Goal: Use online tool/utility: Utilize a website feature to perform a specific function

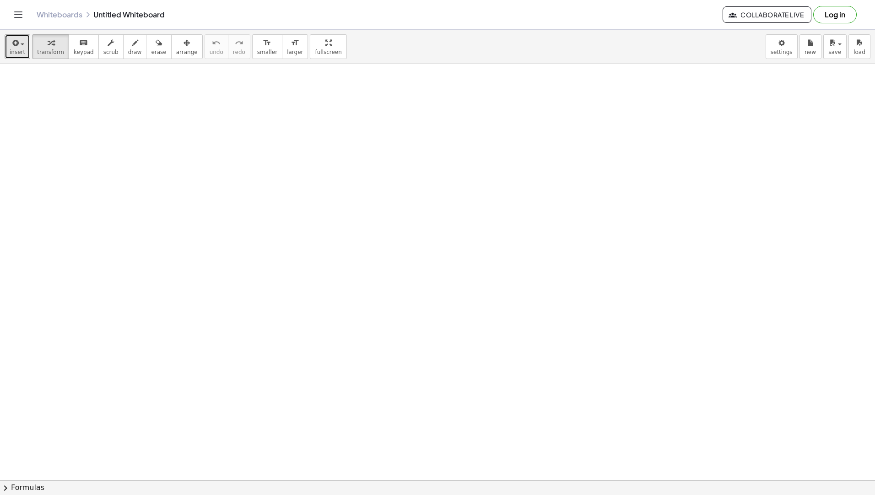
click at [16, 41] on icon "button" at bounding box center [15, 43] width 8 height 11
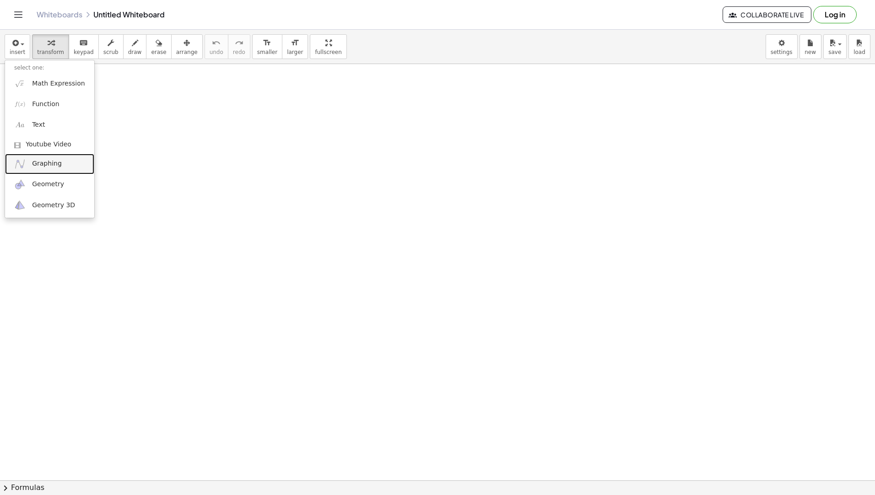
click at [68, 160] on link "Graphing" at bounding box center [49, 164] width 89 height 21
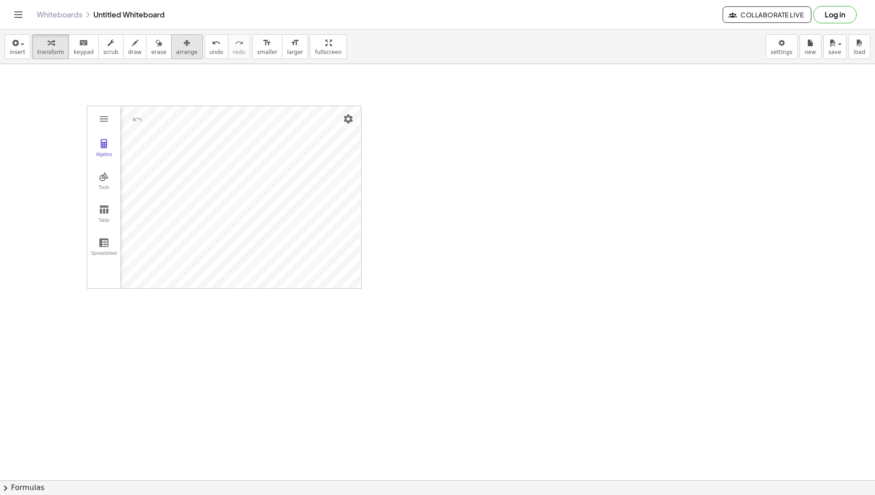
click at [184, 41] on icon "button" at bounding box center [187, 43] width 6 height 11
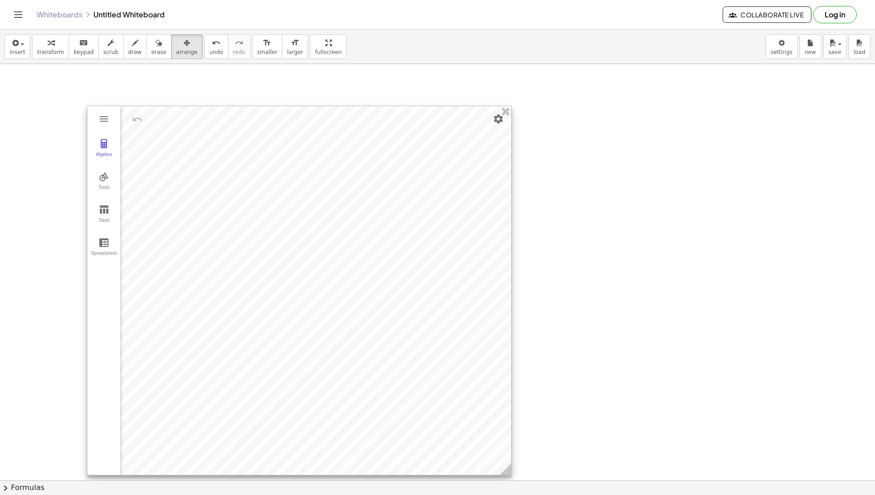
drag, startPoint x: 357, startPoint y: 279, endPoint x: 507, endPoint y: 466, distance: 239.6
click at [507, 466] on circle at bounding box center [507, 471] width 16 height 16
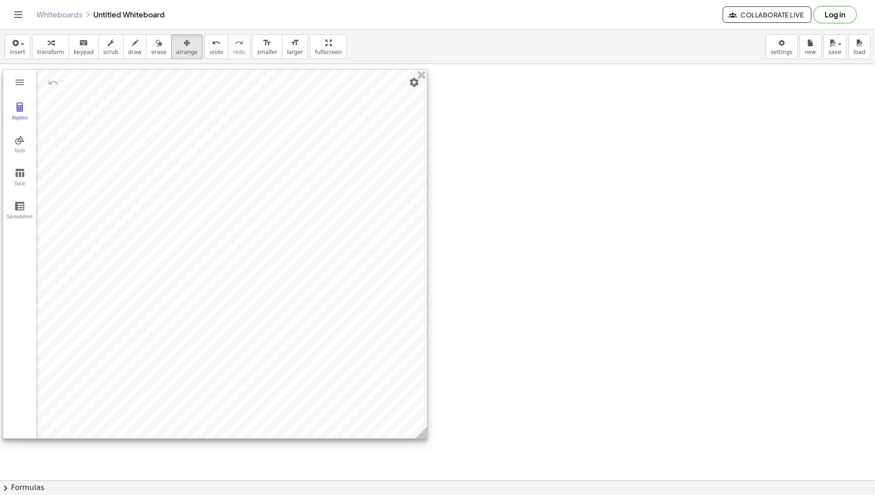
drag, startPoint x: 392, startPoint y: 364, endPoint x: 308, endPoint y: 328, distance: 91.8
click at [308, 328] on div at bounding box center [215, 254] width 424 height 369
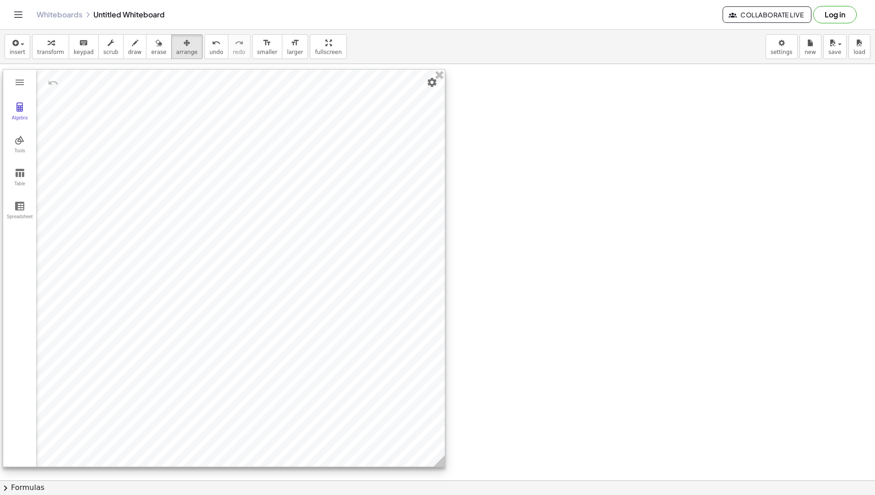
drag, startPoint x: 423, startPoint y: 433, endPoint x: 441, endPoint y: 462, distance: 33.5
click at [441, 462] on icon at bounding box center [438, 460] width 11 height 11
click at [41, 46] on div "button" at bounding box center [50, 42] width 27 height 11
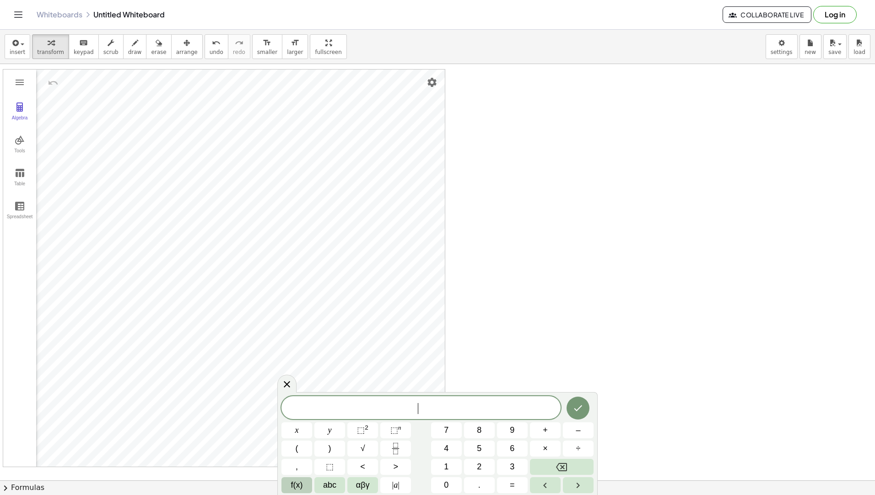
click at [290, 486] on button "f(x)" at bounding box center [296, 485] width 31 height 16
click at [297, 482] on span "123" at bounding box center [297, 485] width 14 height 12
click at [580, 427] on span "–" at bounding box center [578, 430] width 5 height 12
click at [445, 467] on span "1" at bounding box center [446, 467] width 5 height 12
click at [291, 482] on span "f(x)" at bounding box center [297, 485] width 12 height 12
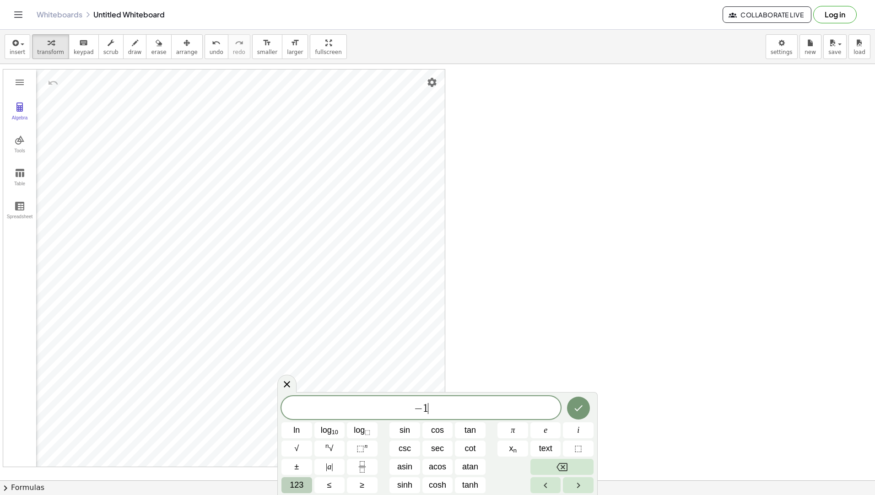
click at [306, 484] on button "123" at bounding box center [296, 485] width 31 height 16
click at [368, 485] on span "αβγ" at bounding box center [363, 485] width 14 height 12
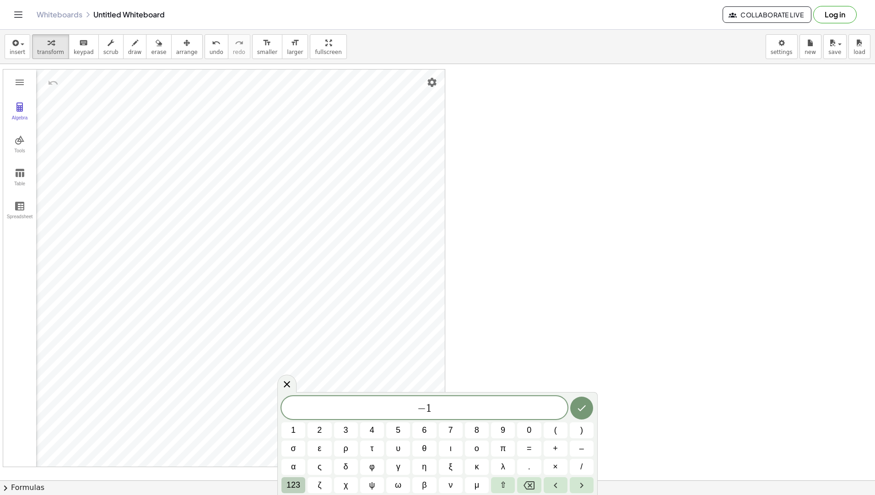
click at [287, 487] on span "123" at bounding box center [293, 485] width 14 height 12
click at [365, 467] on button "<" at bounding box center [362, 467] width 31 height 16
click at [291, 431] on button "x" at bounding box center [296, 430] width 31 height 16
click at [360, 463] on button "<" at bounding box center [362, 467] width 31 height 16
click at [515, 470] on button "3" at bounding box center [512, 467] width 31 height 16
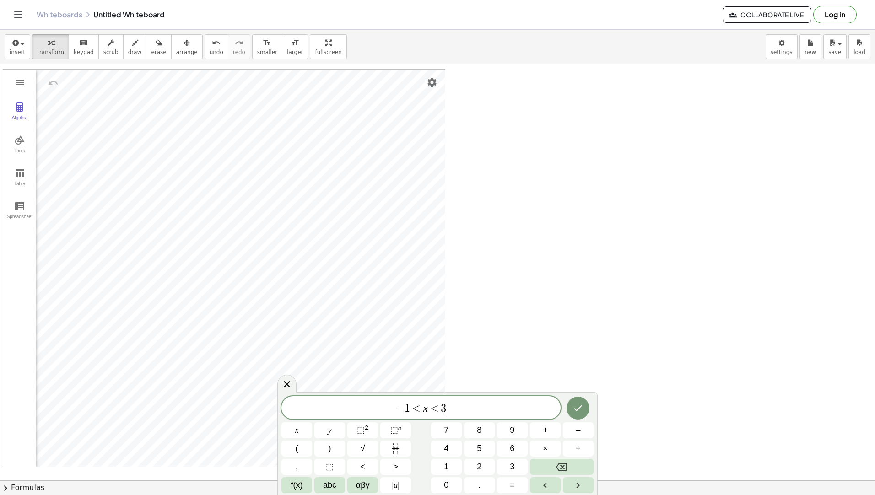
click at [457, 418] on div "− 1 < x < 3 ​" at bounding box center [420, 407] width 279 height 23
drag, startPoint x: 398, startPoint y: 409, endPoint x: 363, endPoint y: 419, distance: 36.1
click at [422, 407] on span "​ − 1 < x < 3" at bounding box center [420, 408] width 279 height 13
click at [298, 485] on span "f(x)" at bounding box center [297, 485] width 12 height 12
click at [327, 481] on span "≤" at bounding box center [329, 485] width 5 height 12
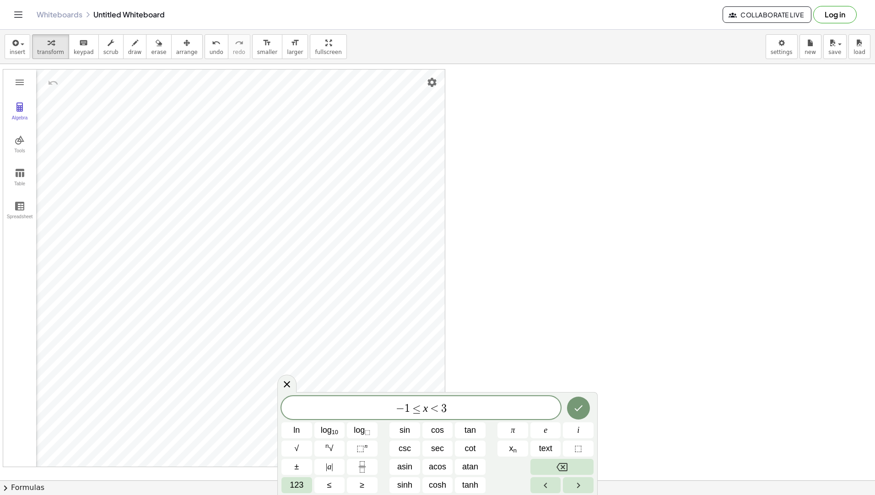
click at [437, 406] on span "<" at bounding box center [434, 408] width 13 height 11
click at [330, 482] on span "≤" at bounding box center [329, 485] width 5 height 12
click at [474, 411] on span "− 1 ≤ x ≤ 3 ​" at bounding box center [420, 408] width 279 height 13
drag, startPoint x: 474, startPoint y: 412, endPoint x: 354, endPoint y: 412, distance: 119.5
click at [354, 412] on span "− 1 ≤ x ≤ 3" at bounding box center [420, 408] width 279 height 13
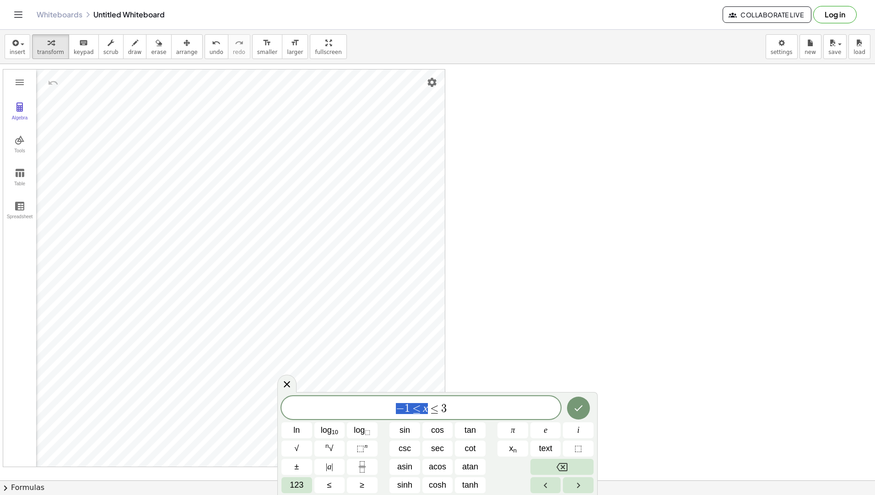
drag, startPoint x: 405, startPoint y: 417, endPoint x: 405, endPoint y: 411, distance: 6.9
click at [405, 413] on div "− 1 ≤ x ≤ 3" at bounding box center [420, 407] width 279 height 23
click at [21, 113] on button "Algebra" at bounding box center [19, 111] width 33 height 33
drag, startPoint x: 454, startPoint y: 408, endPoint x: 395, endPoint y: 410, distance: 58.6
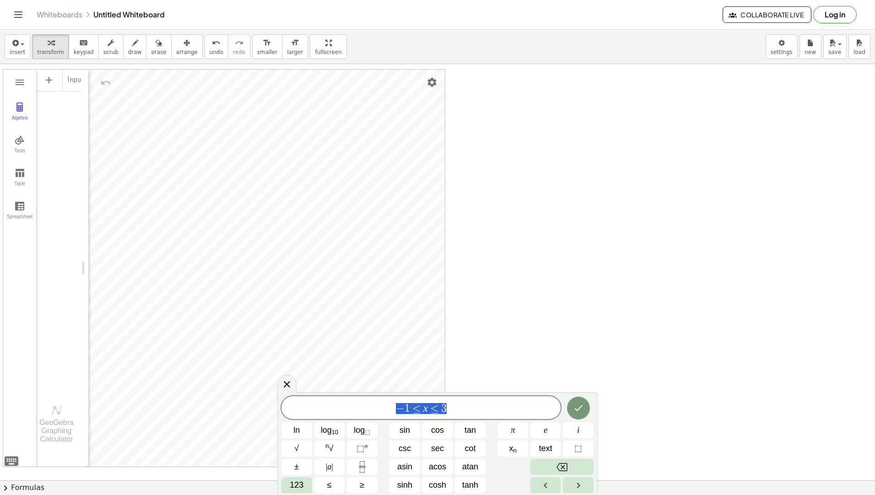
click at [395, 410] on span "− 1 ≤ x ≤ 3" at bounding box center [420, 408] width 279 height 13
paste textarea "**********"
type textarea "**********"
click at [500, 406] on span "− 1 ≤ x ≤ 3 ​" at bounding box center [420, 408] width 279 height 13
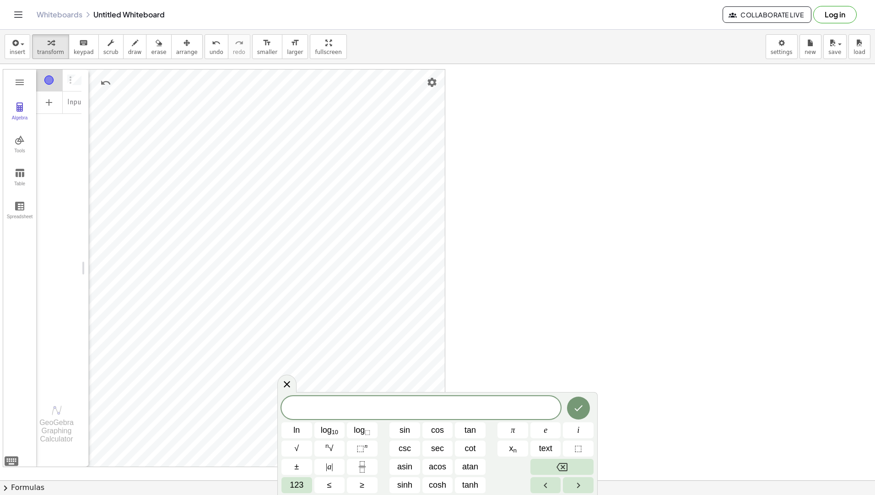
click at [77, 79] on div "Algebra" at bounding box center [73, 80] width 16 height 22
click at [67, 83] on img "Options" at bounding box center [70, 80] width 11 height 11
click at [114, 97] on li "Delete" at bounding box center [112, 97] width 95 height 15
click at [470, 412] on span at bounding box center [420, 408] width 279 height 14
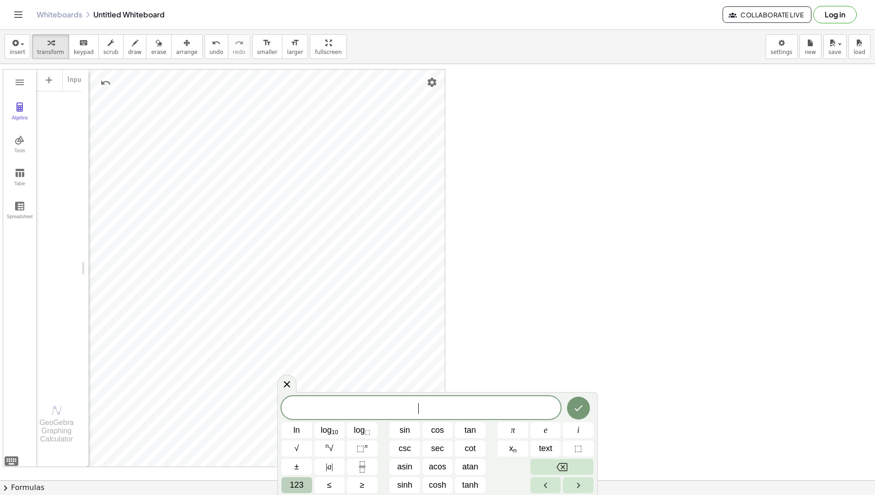
click at [301, 481] on span "123" at bounding box center [297, 485] width 14 height 12
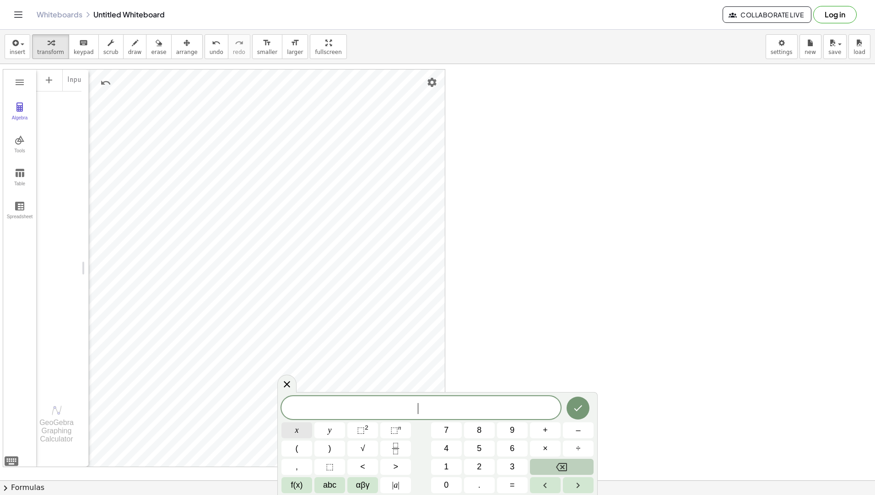
click at [289, 432] on button "x" at bounding box center [296, 430] width 31 height 16
click at [367, 466] on button "<" at bounding box center [362, 467] width 31 height 16
click at [472, 462] on button "2" at bounding box center [479, 467] width 31 height 16
click at [303, 483] on button "f(x)" at bounding box center [296, 485] width 31 height 16
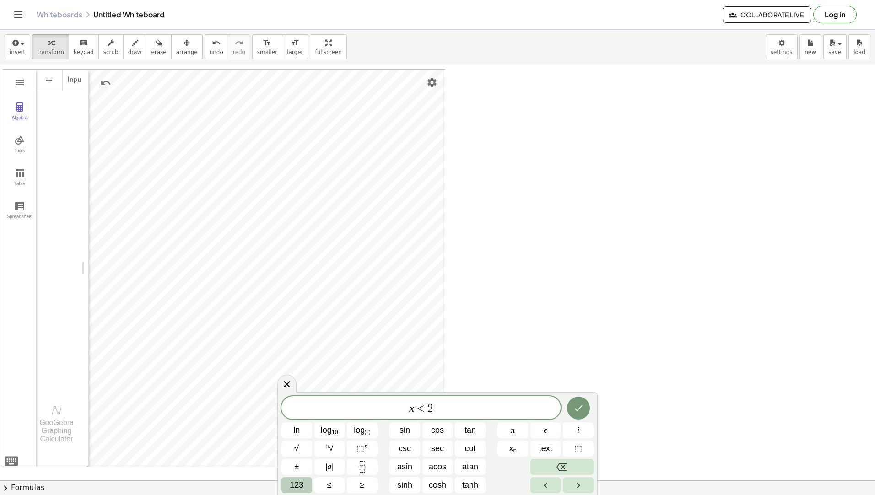
click at [297, 489] on span "123" at bounding box center [297, 485] width 14 height 12
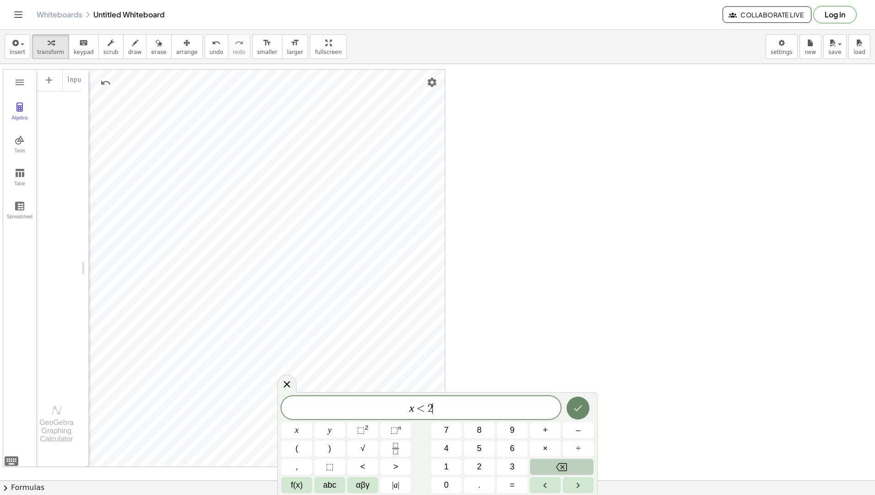
click at [583, 409] on icon "Done" at bounding box center [578, 408] width 11 height 11
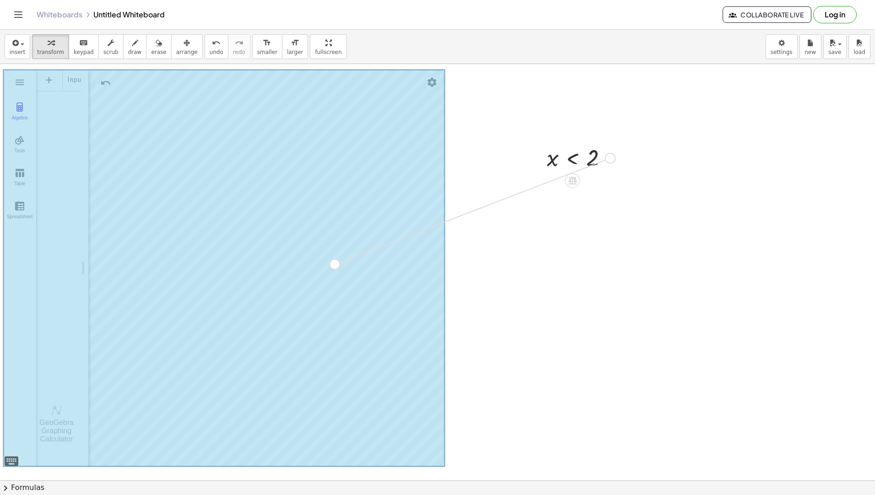
drag, startPoint x: 609, startPoint y: 160, endPoint x: 332, endPoint y: 266, distance: 296.0
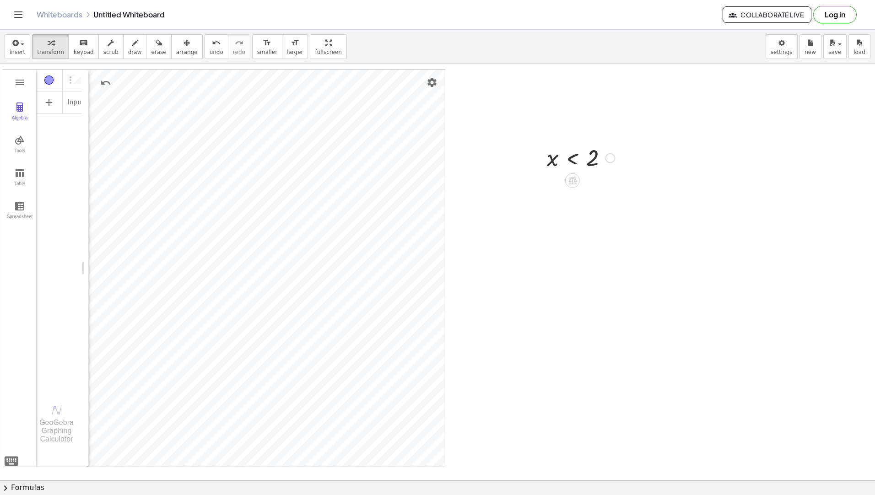
click at [606, 147] on div at bounding box center [580, 157] width 77 height 30
click at [581, 166] on div at bounding box center [580, 157] width 77 height 30
click at [184, 43] on icon "button" at bounding box center [187, 43] width 6 height 11
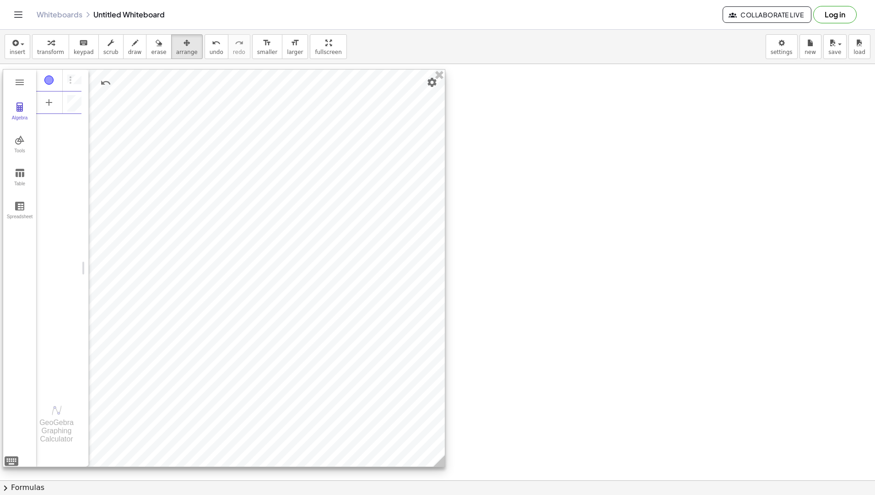
click at [70, 94] on div "**********" at bounding box center [58, 102] width 45 height 20
click at [69, 79] on img "Options" at bounding box center [70, 80] width 11 height 11
click at [85, 94] on li "Delete" at bounding box center [112, 97] width 95 height 15
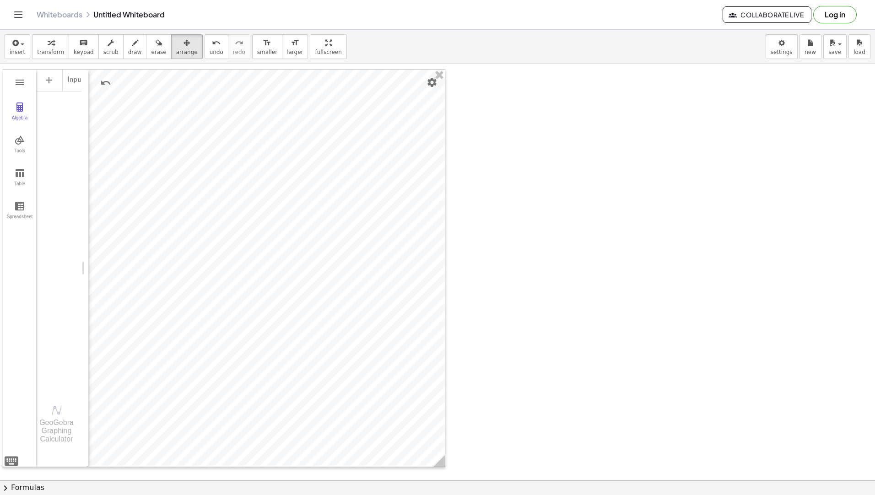
drag, startPoint x: 591, startPoint y: 248, endPoint x: 515, endPoint y: 259, distance: 76.8
drag, startPoint x: 516, startPoint y: 249, endPoint x: 476, endPoint y: 107, distance: 147.8
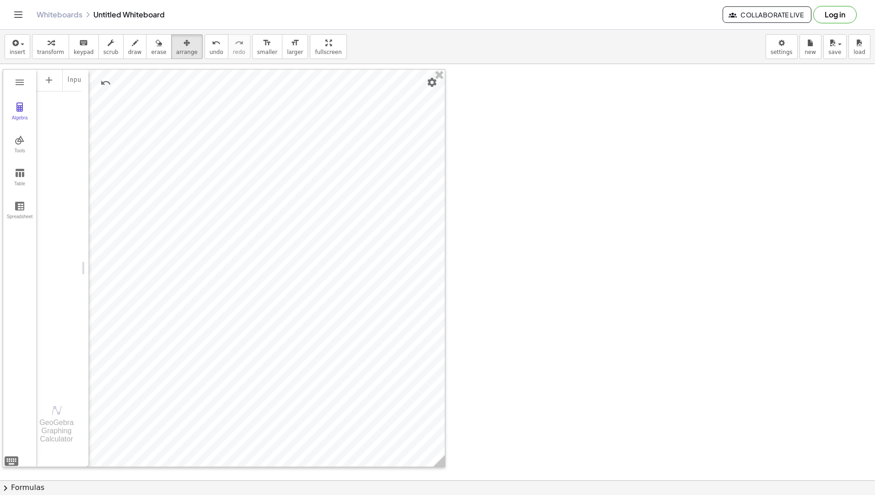
click at [19, 114] on button "Algebra" at bounding box center [19, 111] width 33 height 33
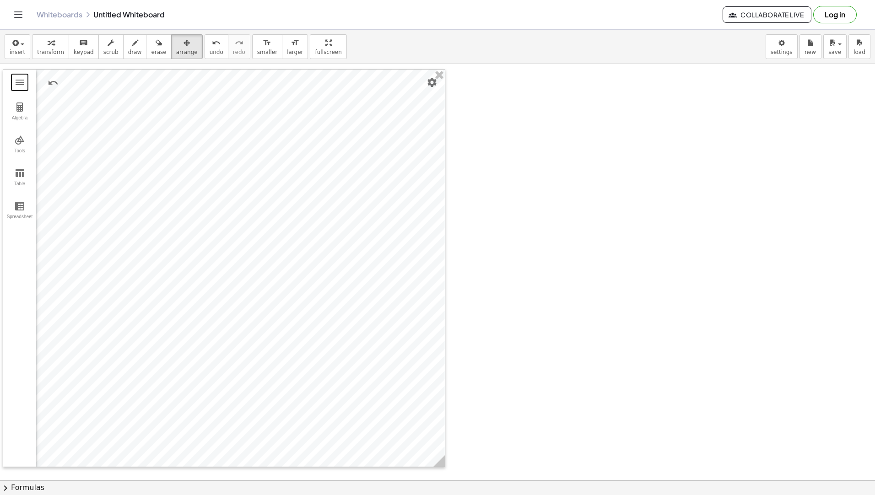
drag, startPoint x: 619, startPoint y: 182, endPoint x: 661, endPoint y: 152, distance: 51.6
drag, startPoint x: 668, startPoint y: 108, endPoint x: 585, endPoint y: 126, distance: 84.3
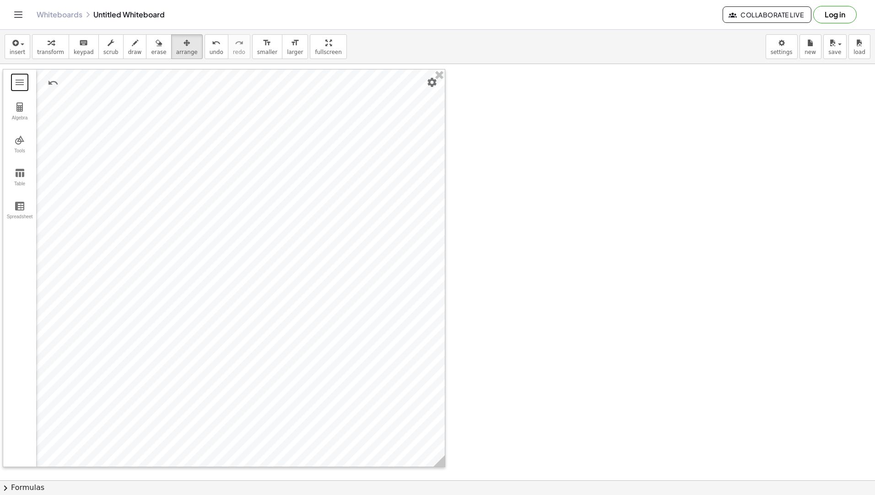
click at [43, 45] on div "button" at bounding box center [50, 42] width 27 height 11
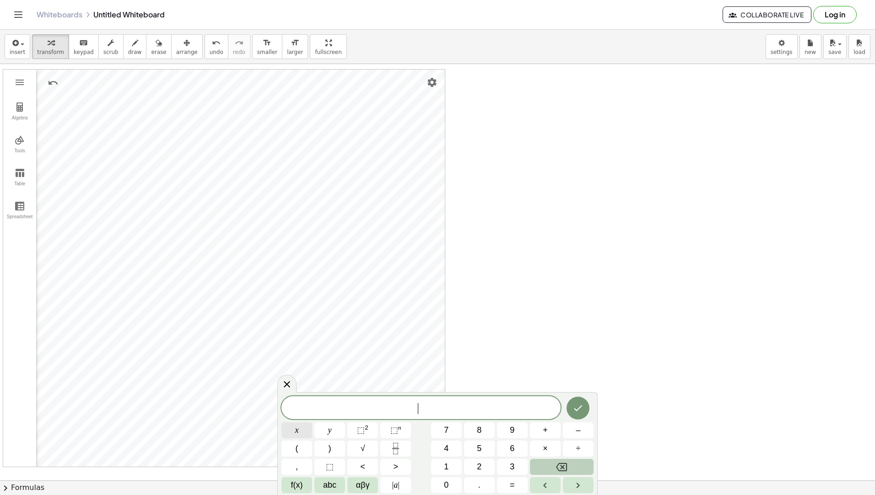
click at [294, 422] on button "x" at bounding box center [296, 430] width 31 height 16
click at [357, 464] on button "<" at bounding box center [362, 467] width 31 height 16
click at [578, 430] on span "–" at bounding box center [578, 430] width 5 height 12
click at [486, 467] on button "2" at bounding box center [479, 467] width 31 height 16
click at [572, 407] on button "Done" at bounding box center [578, 408] width 23 height 23
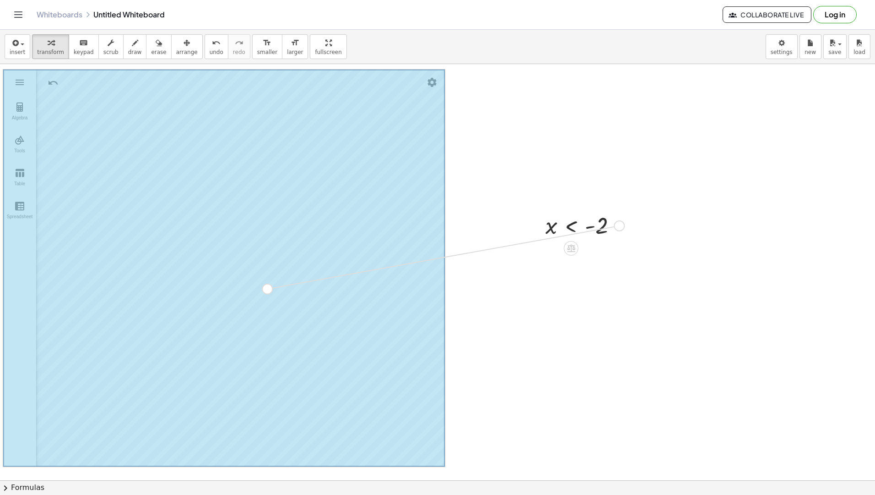
drag, startPoint x: 622, startPoint y: 224, endPoint x: 267, endPoint y: 287, distance: 360.3
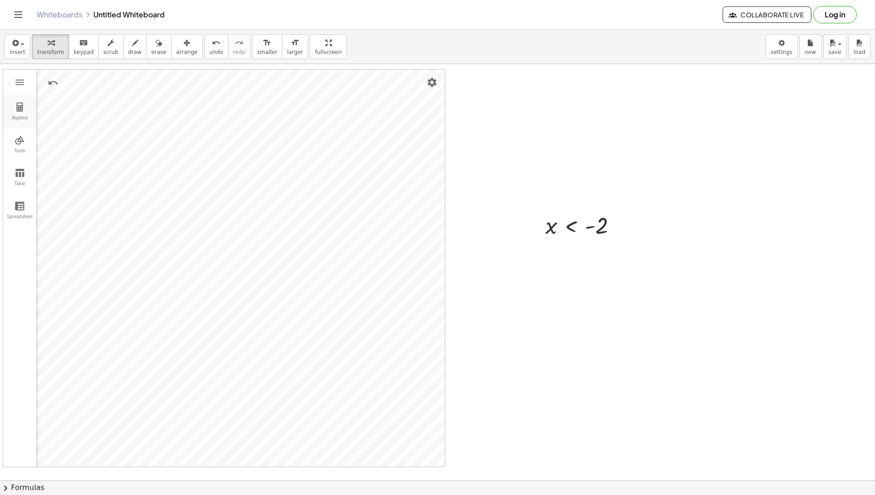
click at [16, 101] on button "Algebra" at bounding box center [19, 111] width 33 height 33
click at [74, 77] on img "Options" at bounding box center [70, 80] width 11 height 11
click at [86, 97] on li "Delete" at bounding box center [112, 97] width 95 height 15
click at [175, 56] on button "arrange" at bounding box center [187, 46] width 32 height 25
click at [49, 44] on icon "button" at bounding box center [51, 43] width 6 height 11
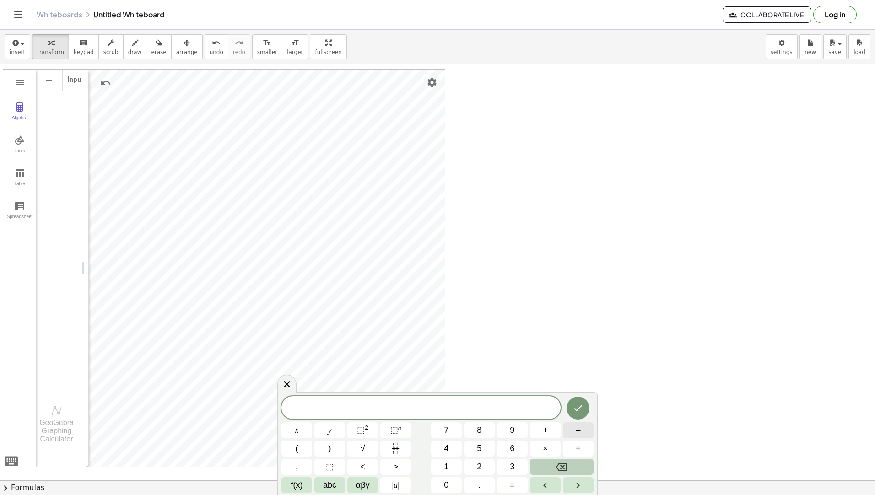
click at [584, 428] on button "–" at bounding box center [578, 430] width 31 height 16
click at [448, 467] on span "1" at bounding box center [446, 467] width 5 height 12
click at [286, 484] on button "f(x)" at bounding box center [296, 485] width 31 height 16
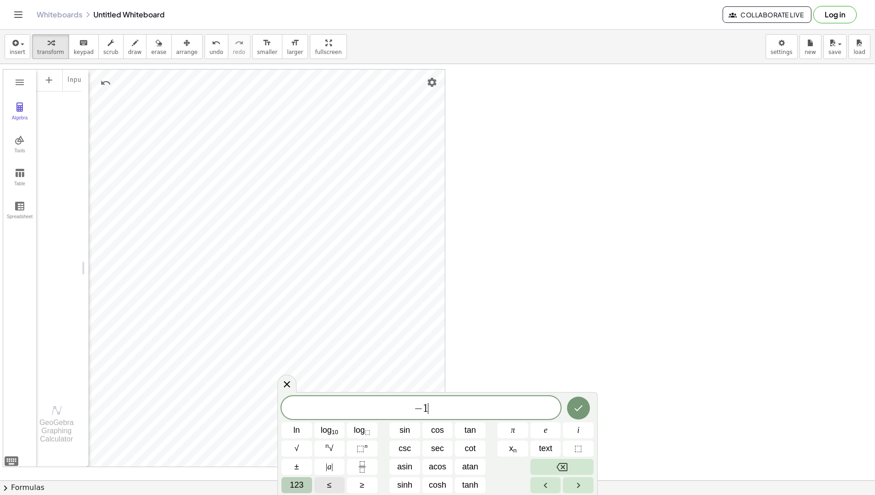
click at [330, 482] on span "≤" at bounding box center [329, 485] width 5 height 12
click at [296, 484] on span "123" at bounding box center [297, 485] width 14 height 12
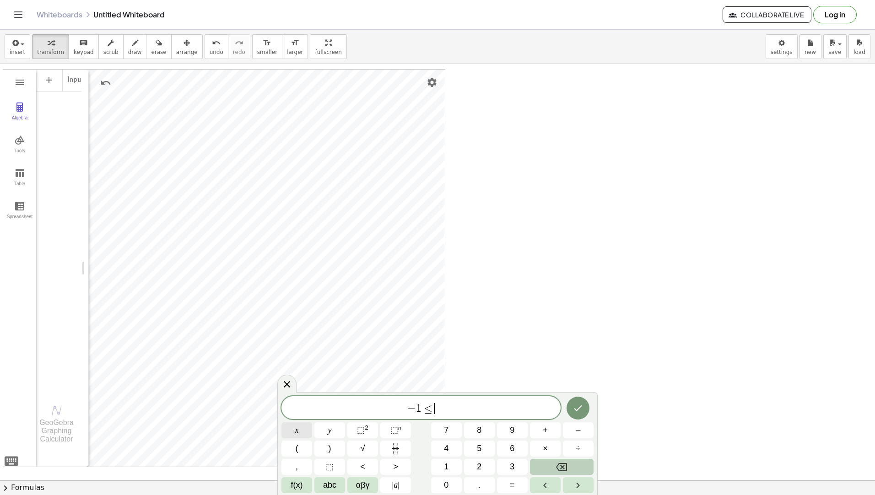
click at [296, 431] on span "x" at bounding box center [297, 430] width 4 height 12
click at [364, 465] on span "<" at bounding box center [362, 467] width 5 height 12
click at [508, 465] on button "3" at bounding box center [512, 467] width 31 height 16
click at [573, 410] on icon "Done" at bounding box center [578, 408] width 11 height 11
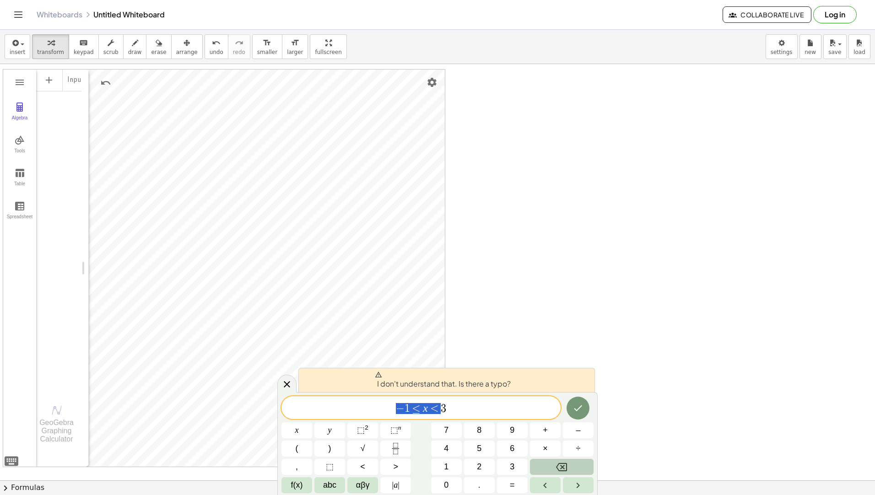
drag, startPoint x: 395, startPoint y: 408, endPoint x: 445, endPoint y: 407, distance: 50.8
click at [445, 407] on span "− 1 ≤ x < 3" at bounding box center [420, 408] width 279 height 13
paste textarea "*********"
type textarea "**********"
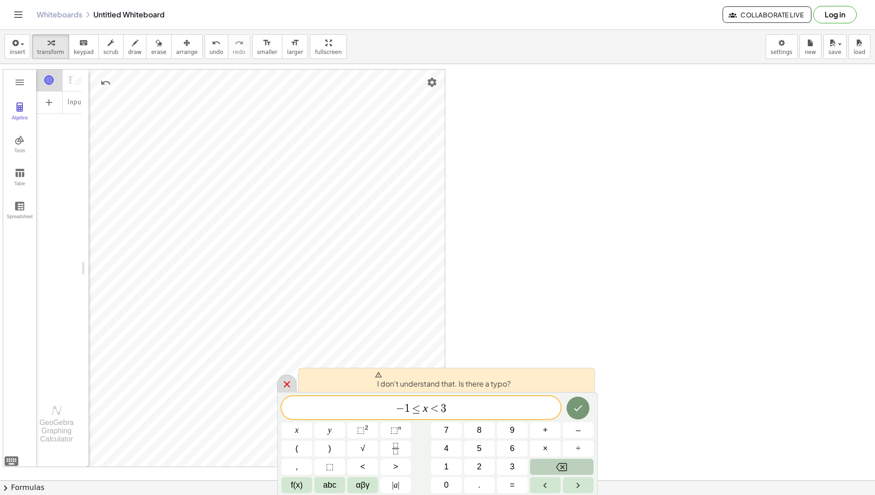
click at [291, 380] on icon at bounding box center [286, 384] width 11 height 11
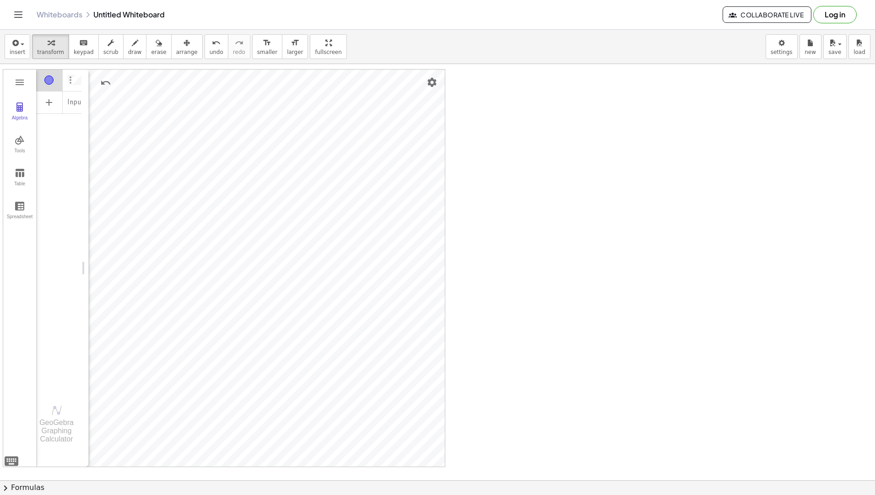
click at [75, 81] on img "Options" at bounding box center [70, 80] width 11 height 11
click at [93, 92] on li "Delete" at bounding box center [112, 97] width 95 height 15
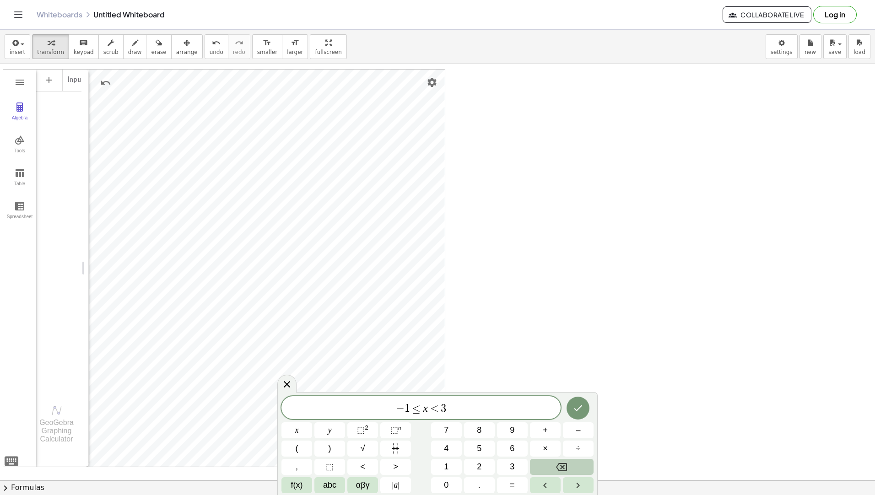
drag, startPoint x: 556, startPoint y: 476, endPoint x: 561, endPoint y: 470, distance: 8.5
click at [561, 470] on div "− 1 ≤ x < 3 x y ⬚ 2 ⬚ n 7 8 9 + – ( ) √ 4 5 6 × ÷ , ⬚ < > 1 2 3 f(x) abc αβγ | …" at bounding box center [437, 444] width 312 height 97
click at [561, 470] on icon "Backspace" at bounding box center [561, 467] width 11 height 11
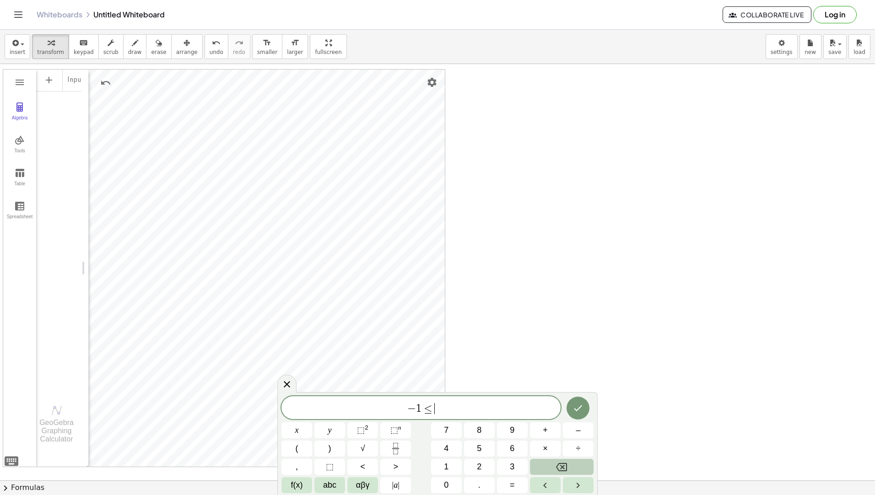
click at [561, 470] on icon "Backspace" at bounding box center [561, 467] width 11 height 11
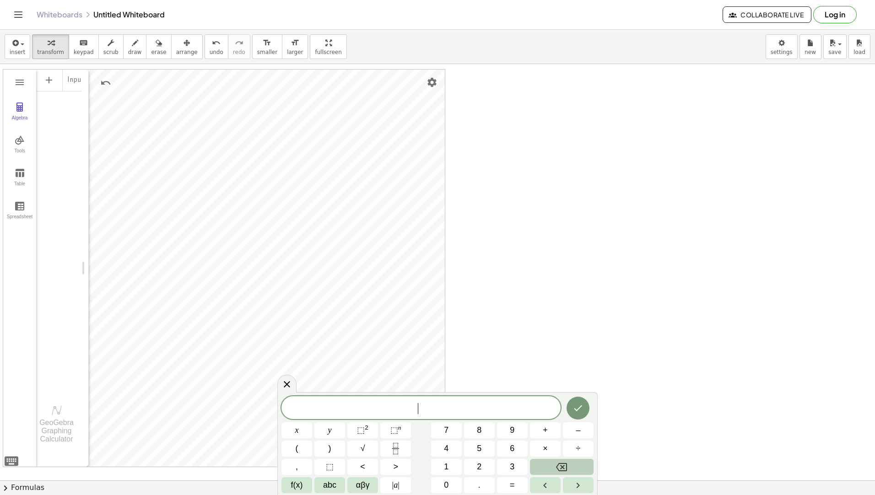
click at [561, 470] on icon "Backspace" at bounding box center [561, 467] width 11 height 11
click at [577, 426] on span "–" at bounding box center [578, 430] width 5 height 12
click at [471, 462] on button "2" at bounding box center [479, 467] width 31 height 16
click at [362, 467] on span "<" at bounding box center [362, 467] width 5 height 12
click at [546, 450] on span "×" at bounding box center [545, 449] width 5 height 12
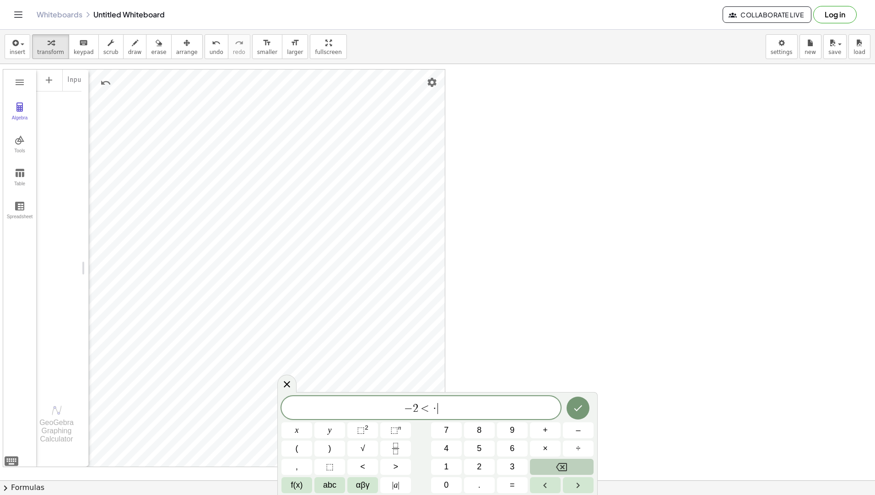
click at [559, 469] on icon "Backspace" at bounding box center [561, 467] width 11 height 11
click at [545, 423] on button "+" at bounding box center [545, 430] width 31 height 16
click at [292, 424] on button "x" at bounding box center [296, 430] width 31 height 16
click at [564, 469] on icon "Backspace" at bounding box center [561, 467] width 11 height 8
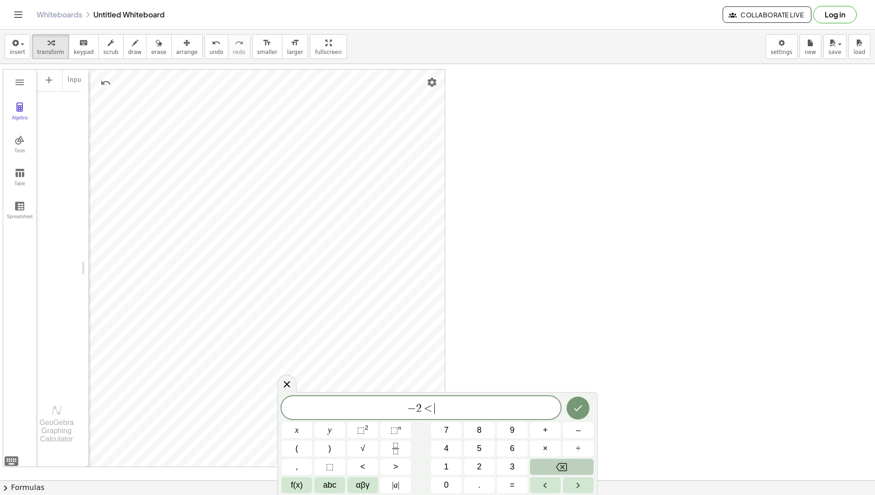
click at [564, 469] on icon "Backspace" at bounding box center [561, 467] width 11 height 8
click at [563, 467] on icon "Backspace" at bounding box center [561, 467] width 11 height 8
click at [553, 465] on button "Backspace" at bounding box center [562, 467] width 64 height 16
click at [552, 465] on button "Backspace" at bounding box center [562, 467] width 64 height 16
click at [584, 430] on button "–" at bounding box center [578, 430] width 31 height 16
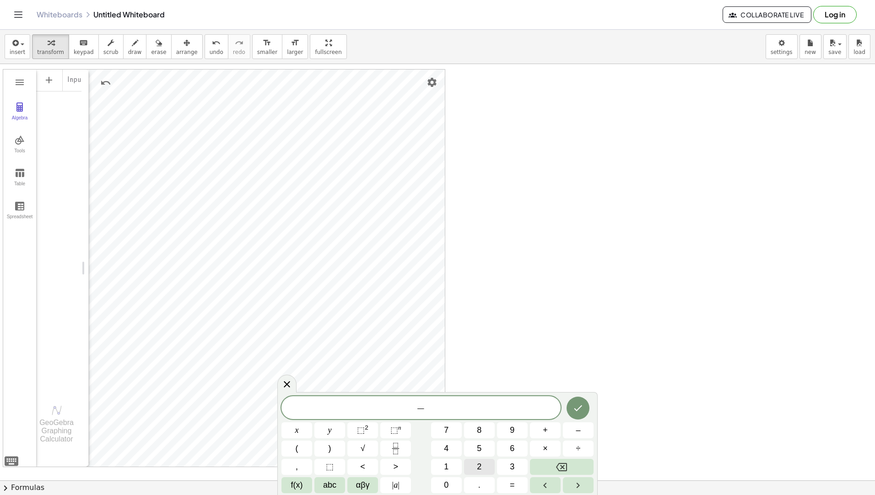
click at [484, 466] on button "2" at bounding box center [479, 467] width 31 height 16
click at [395, 470] on span ">" at bounding box center [395, 467] width 5 height 12
click at [300, 433] on button "x" at bounding box center [296, 430] width 31 height 16
click at [400, 411] on span "− 2 > x ​" at bounding box center [420, 408] width 279 height 13
click at [402, 410] on span "​ − 2 > x" at bounding box center [420, 408] width 279 height 13
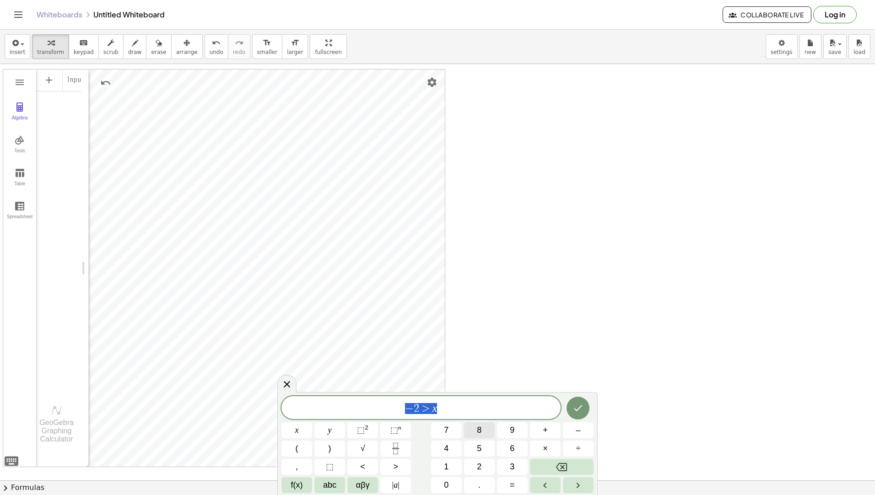
drag, startPoint x: 402, startPoint y: 410, endPoint x: 481, endPoint y: 435, distance: 83.2
click at [481, 435] on div "**** − 2 > x x y ⬚ 2 ⬚ n 7 8 9 + – ( ) √ 4 5 6 × ÷ , ⬚ < > 1 2 3 f(x) abc αβγ |…" at bounding box center [437, 444] width 312 height 97
click at [64, 79] on div "**********" at bounding box center [58, 79] width 45 height 20
paste textarea "****"
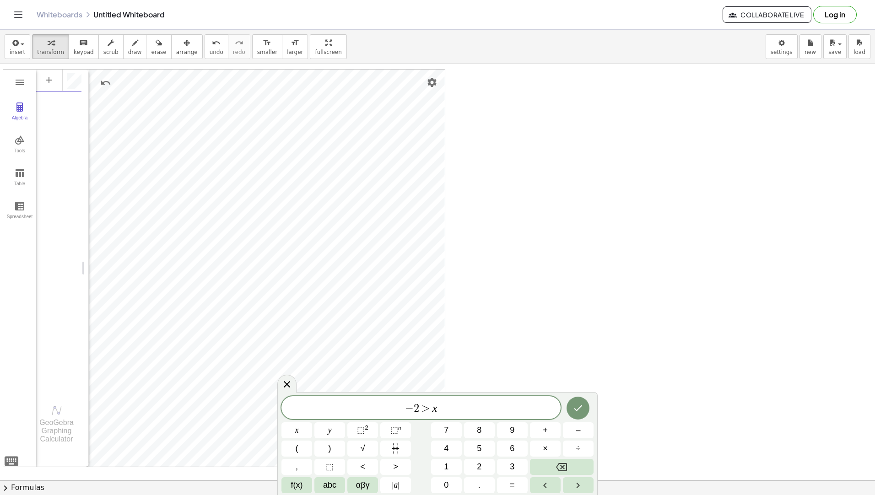
type textarea "**********"
click at [427, 410] on span ">" at bounding box center [425, 408] width 13 height 11
click at [362, 464] on span "<" at bounding box center [362, 467] width 5 height 12
drag, startPoint x: 451, startPoint y: 416, endPoint x: 405, endPoint y: 412, distance: 45.9
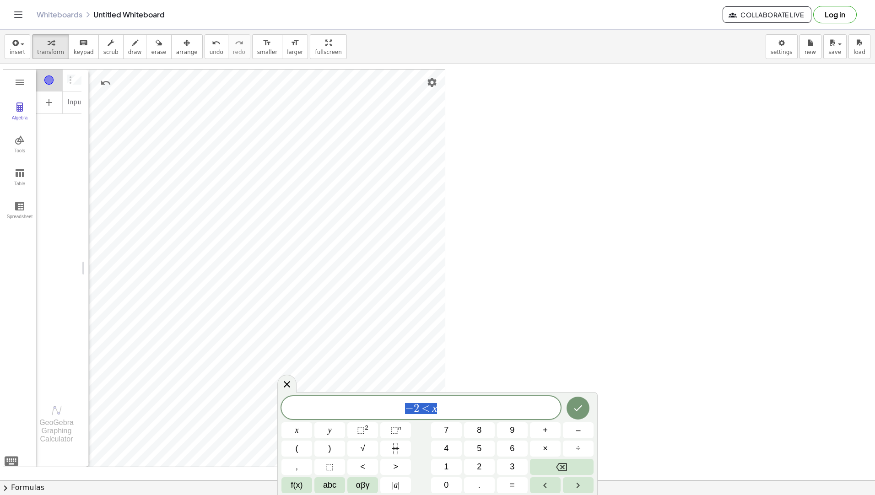
click at [405, 412] on div "**** − 2 < x" at bounding box center [420, 407] width 279 height 23
paste textarea "****"
type textarea "**********"
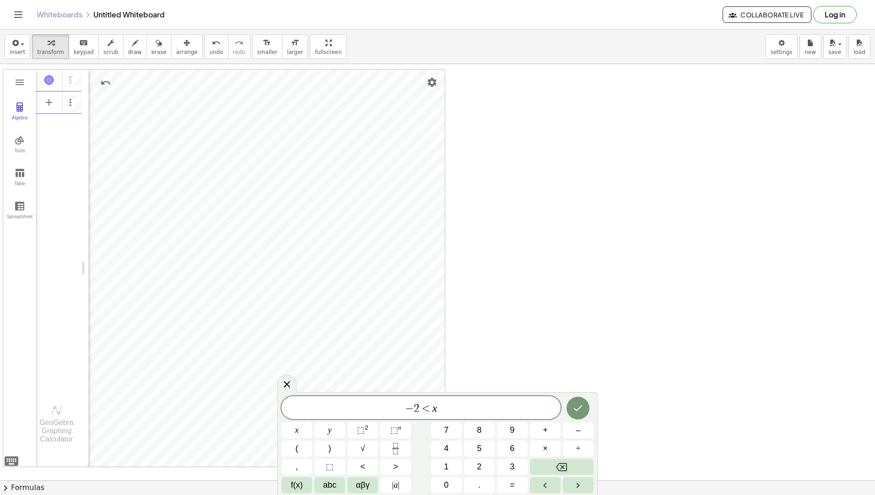
click at [52, 84] on div "Algebra" at bounding box center [49, 80] width 27 height 22
click at [61, 81] on div "Algebra" at bounding box center [49, 80] width 27 height 22
click at [73, 76] on img "Options" at bounding box center [70, 80] width 11 height 11
click at [90, 93] on li "Delete" at bounding box center [112, 97] width 95 height 15
click at [71, 78] on img "Options" at bounding box center [70, 80] width 11 height 11
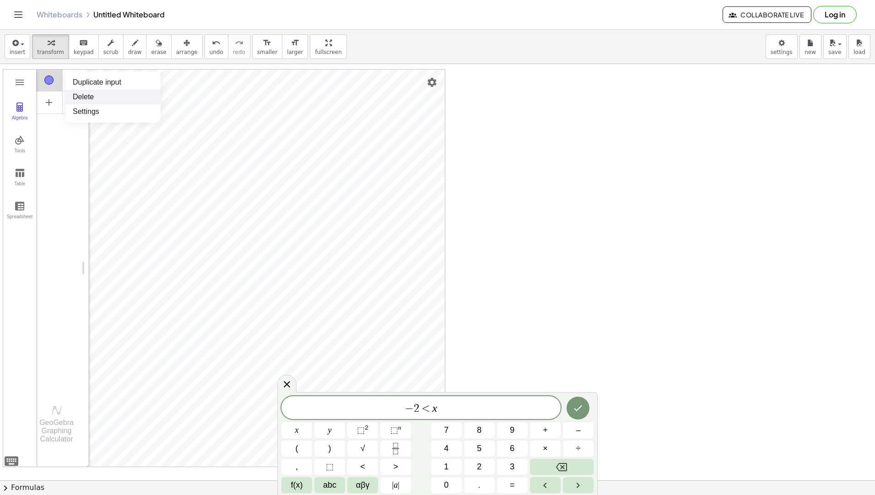
click at [86, 93] on li "Delete" at bounding box center [112, 97] width 95 height 15
drag, startPoint x: 398, startPoint y: 407, endPoint x: 462, endPoint y: 416, distance: 64.8
click at [462, 416] on div "**** − 2 < x" at bounding box center [420, 407] width 279 height 23
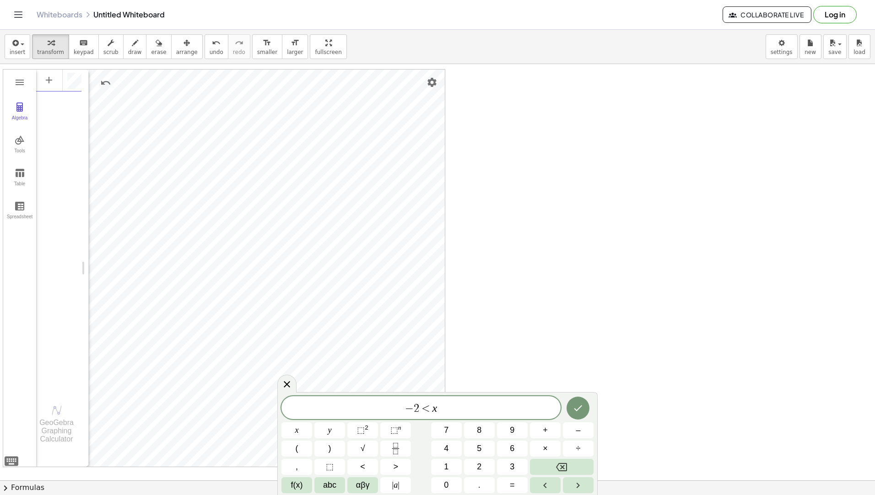
paste textarea "****"
type textarea "**********"
click at [454, 412] on span "− 2 < x" at bounding box center [420, 408] width 279 height 13
click at [74, 82] on img "Options" at bounding box center [70, 80] width 11 height 11
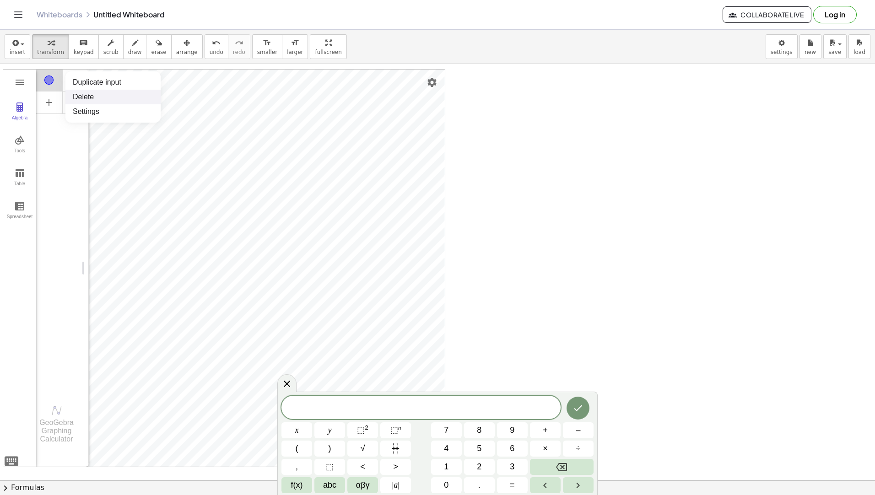
click at [89, 93] on li "Delete" at bounding box center [112, 97] width 95 height 15
click at [66, 78] on div "**********" at bounding box center [58, 79] width 45 height 20
click at [383, 395] on div "x y ⬚ 2 ⬚ n 7 8 9 + – ( ) √ 4 5 6 × ÷ , ⬚ < > 1 2 3 f(x) abc αβγ | a | 0 . =" at bounding box center [437, 443] width 320 height 103
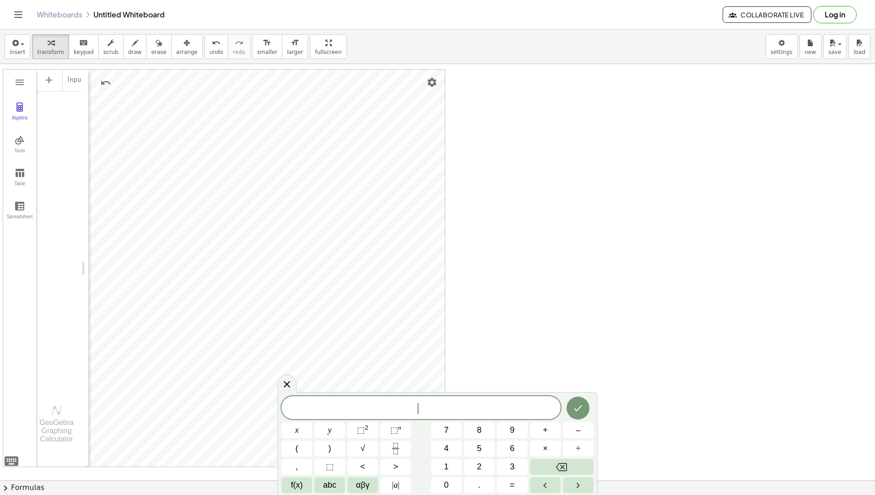
click at [384, 405] on span "​" at bounding box center [420, 408] width 279 height 13
click at [579, 427] on span "–" at bounding box center [578, 430] width 5 height 12
click at [443, 465] on button "1" at bounding box center [446, 467] width 31 height 16
click at [361, 466] on span "<" at bounding box center [362, 467] width 5 height 12
click at [510, 469] on span "3" at bounding box center [512, 467] width 5 height 12
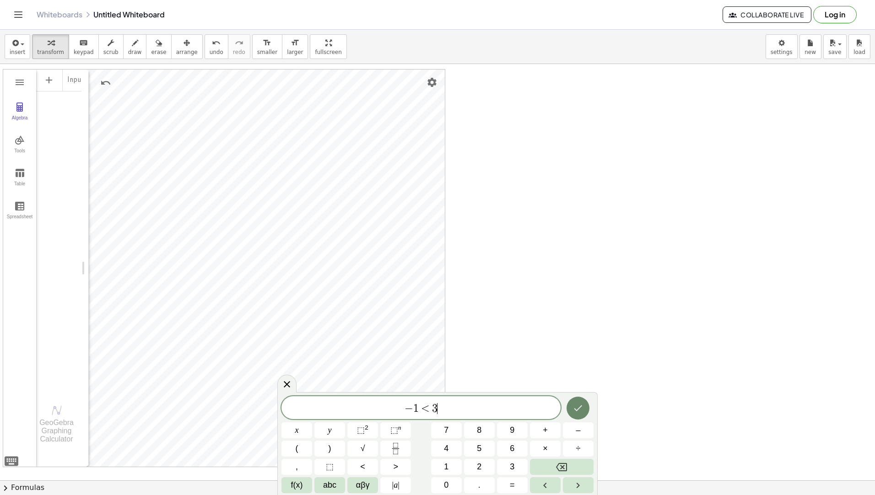
click at [581, 401] on button "Done" at bounding box center [578, 408] width 23 height 23
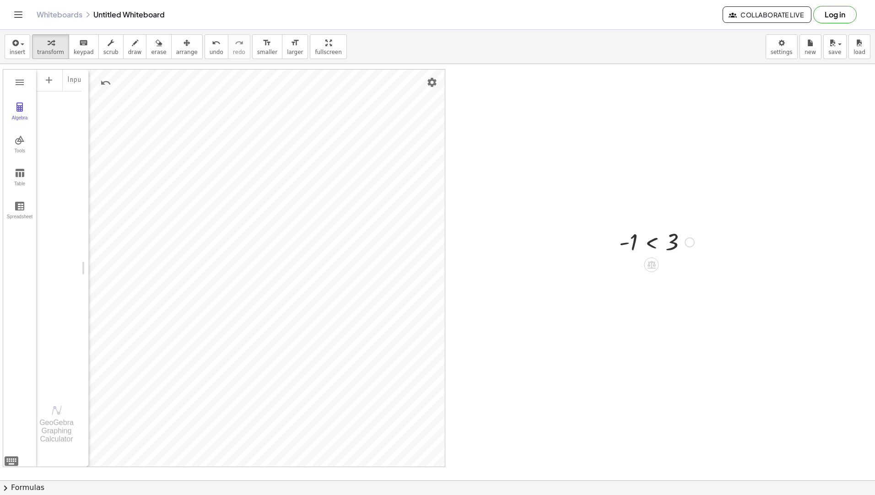
click at [689, 242] on div at bounding box center [690, 243] width 10 height 10
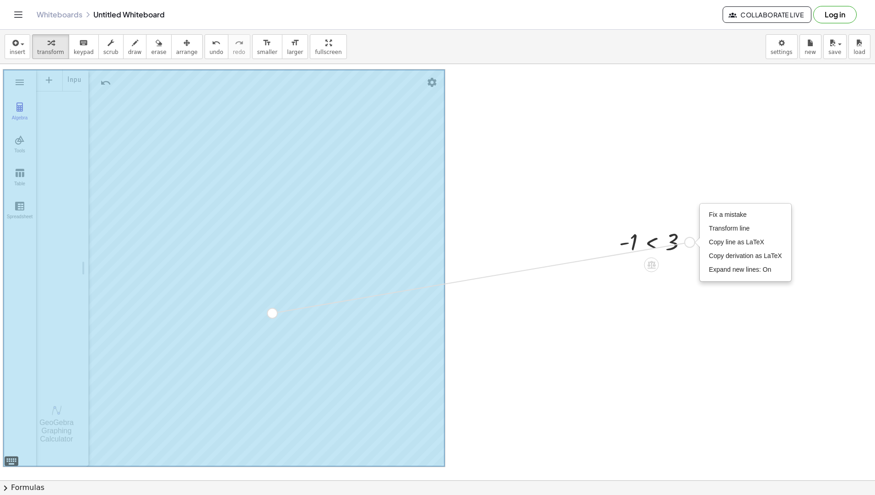
drag, startPoint x: 689, startPoint y: 242, endPoint x: 271, endPoint y: 314, distance: 423.9
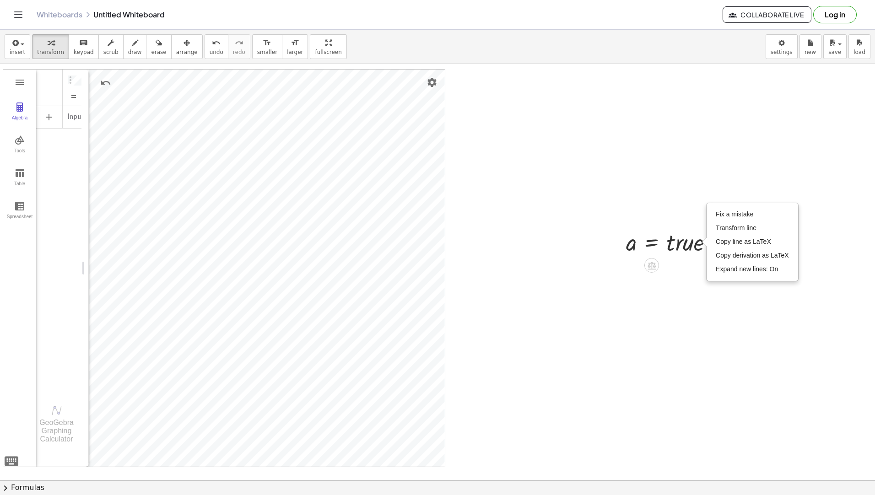
click at [695, 248] on div at bounding box center [673, 241] width 103 height 31
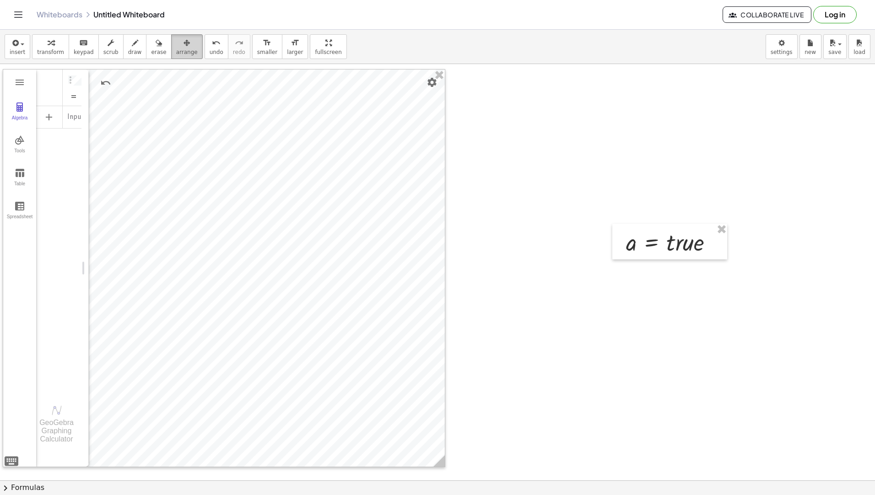
click at [179, 47] on div "button" at bounding box center [187, 42] width 22 height 11
click at [57, 41] on div "button" at bounding box center [50, 42] width 27 height 11
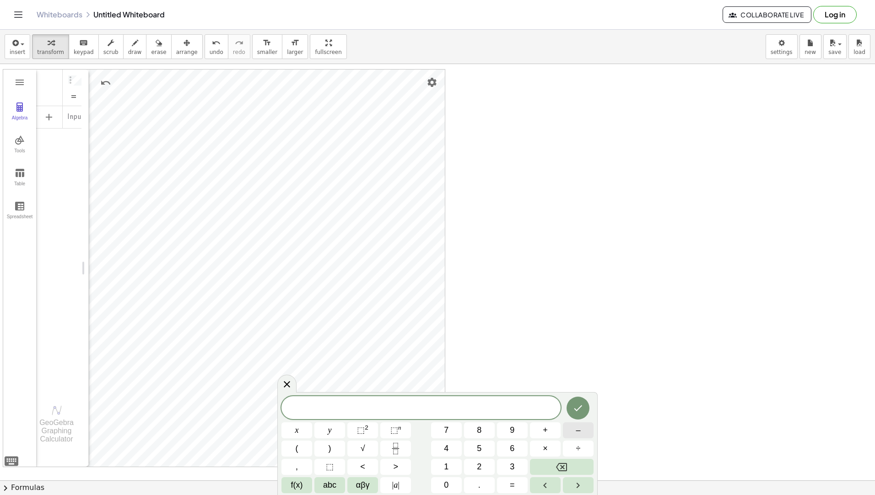
click at [576, 430] on span "–" at bounding box center [578, 430] width 5 height 12
click at [449, 467] on button "1" at bounding box center [446, 467] width 31 height 16
click at [366, 468] on button "<" at bounding box center [362, 467] width 31 height 16
click at [297, 429] on span "x" at bounding box center [297, 430] width 4 height 12
click at [366, 465] on button "<" at bounding box center [362, 467] width 31 height 16
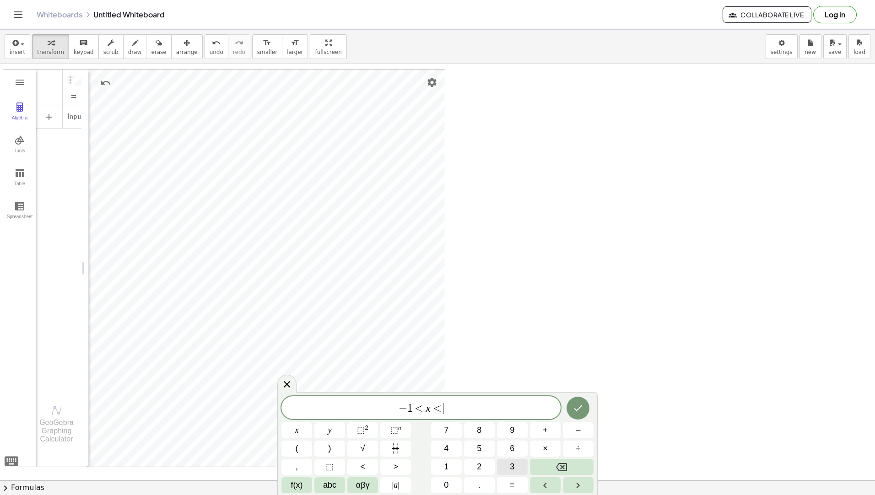
click at [510, 463] on span "3" at bounding box center [512, 467] width 5 height 12
drag, startPoint x: 449, startPoint y: 409, endPoint x: 387, endPoint y: 415, distance: 62.1
click at [387, 415] on div "****** − 1 < x < 3" at bounding box center [420, 407] width 279 height 23
click at [73, 86] on button "Options" at bounding box center [70, 81] width 11 height 13
click at [101, 108] on li "Delete" at bounding box center [112, 111] width 95 height 15
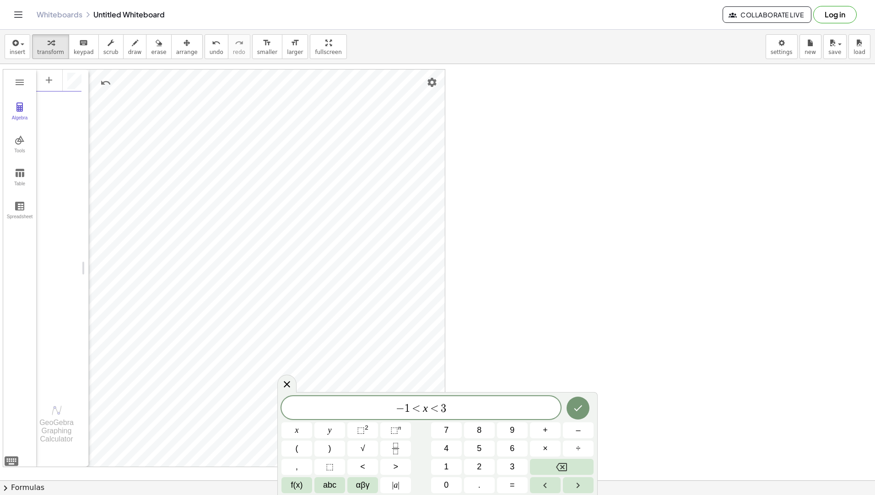
click at [78, 81] on div "Algebra" at bounding box center [78, 80] width 5 height 22
paste textarea "******"
type textarea "**********"
click at [566, 468] on icon "Backspace" at bounding box center [561, 467] width 11 height 11
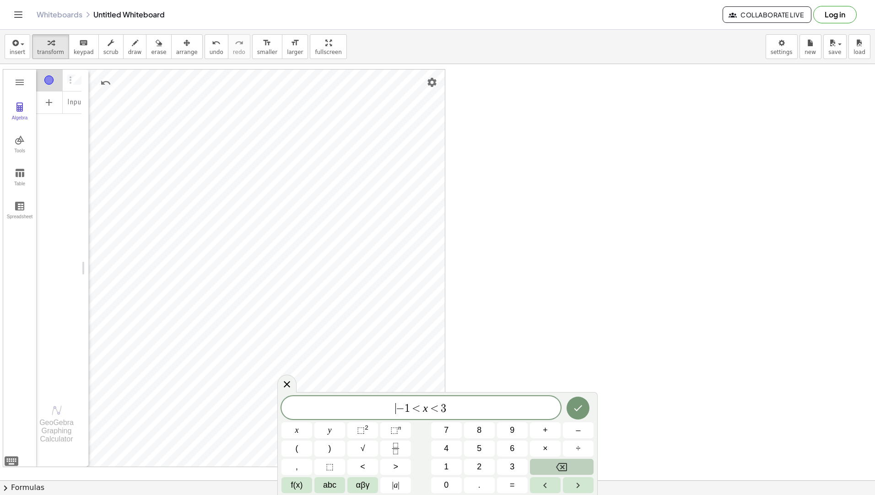
click at [566, 468] on icon "Backspace" at bounding box center [561, 467] width 11 height 11
click at [503, 409] on span "− 1 < x < 3 ​" at bounding box center [420, 408] width 279 height 13
click at [573, 461] on button "Backspace" at bounding box center [562, 467] width 64 height 16
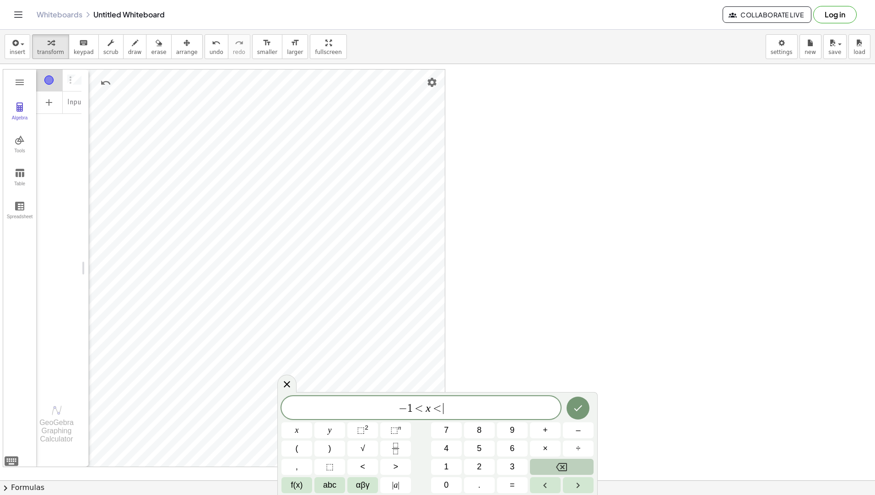
click at [573, 461] on button "Backspace" at bounding box center [562, 467] width 64 height 16
click at [573, 465] on button "Backspace" at bounding box center [562, 467] width 64 height 16
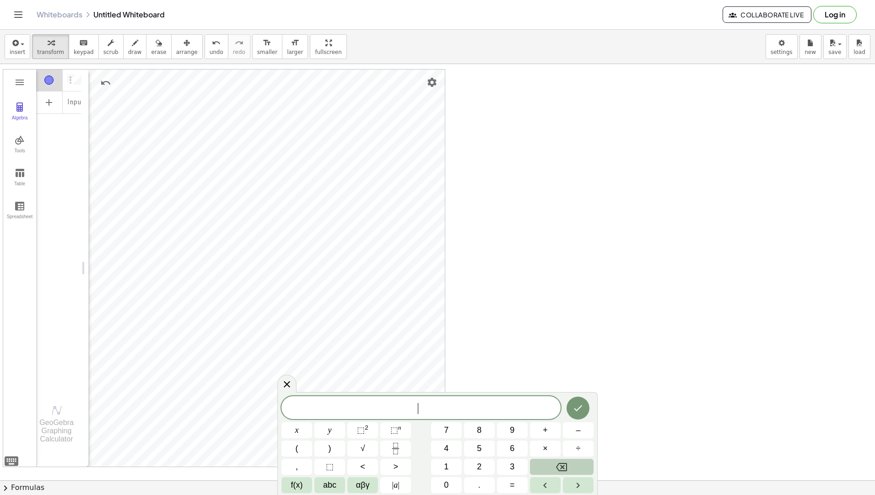
click at [572, 467] on button "Backspace" at bounding box center [562, 467] width 64 height 16
click at [69, 73] on div "Algebra" at bounding box center [73, 80] width 16 height 22
click at [70, 85] on img "Options" at bounding box center [70, 80] width 11 height 11
click at [71, 91] on li "Delete" at bounding box center [112, 97] width 95 height 15
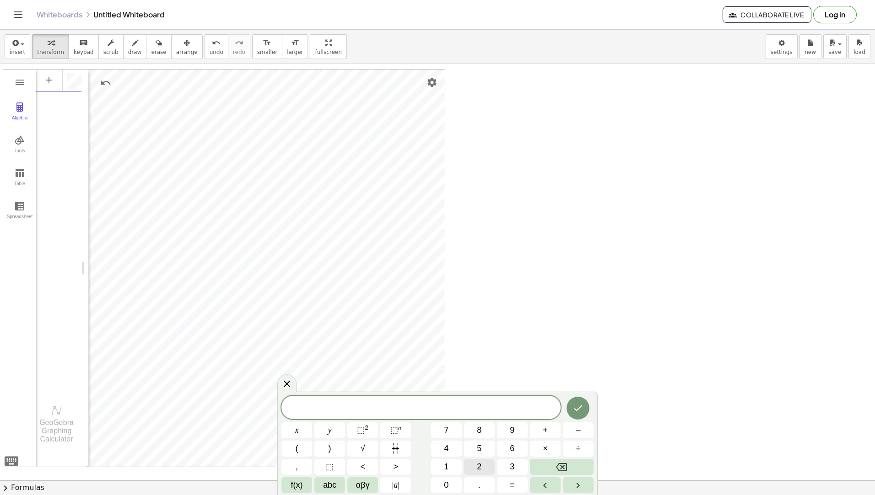
click at [481, 466] on span "2" at bounding box center [479, 467] width 5 height 12
click at [365, 460] on button "<" at bounding box center [362, 467] width 31 height 16
click at [292, 427] on button "x" at bounding box center [296, 430] width 31 height 16
click at [444, 412] on span "2 < x ​" at bounding box center [420, 408] width 279 height 13
drag, startPoint x: 409, startPoint y: 408, endPoint x: 458, endPoint y: 412, distance: 49.6
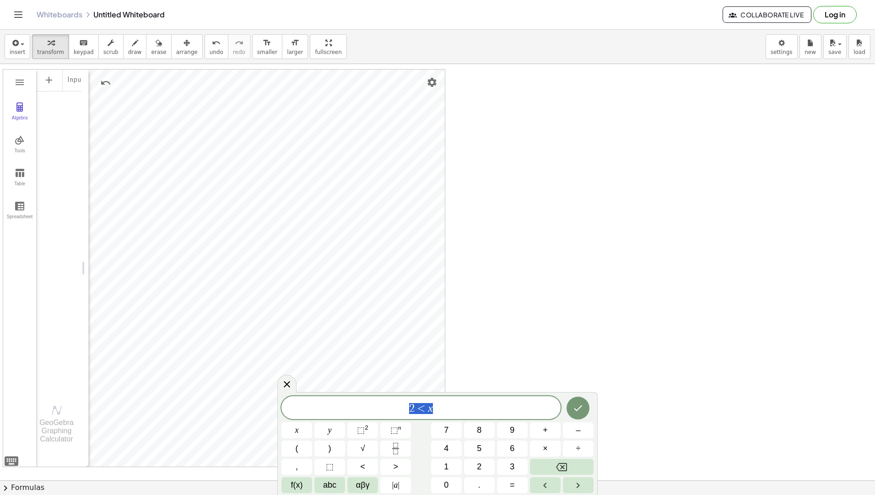
click at [458, 412] on span "2 < x" at bounding box center [420, 408] width 279 height 13
paste textarea "***"
type textarea "**********"
click at [584, 465] on button "Backspace" at bounding box center [562, 467] width 64 height 16
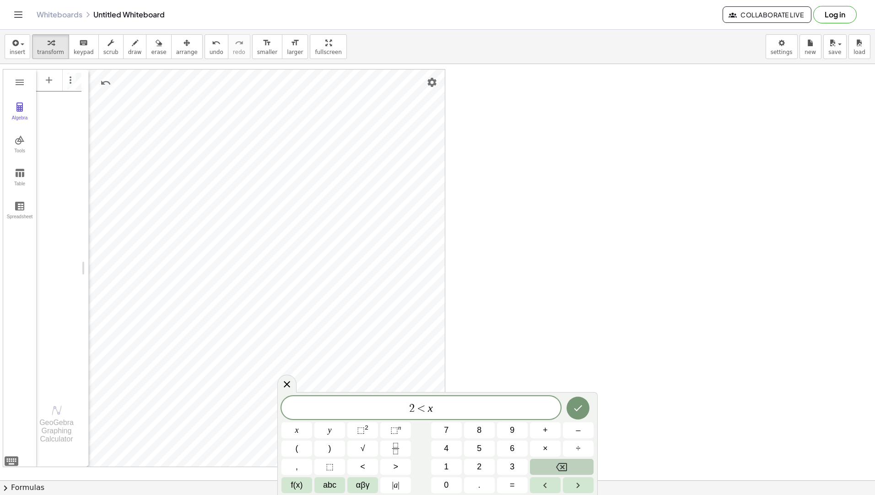
type textarea "**********"
click at [584, 465] on button "Backspace" at bounding box center [562, 467] width 64 height 16
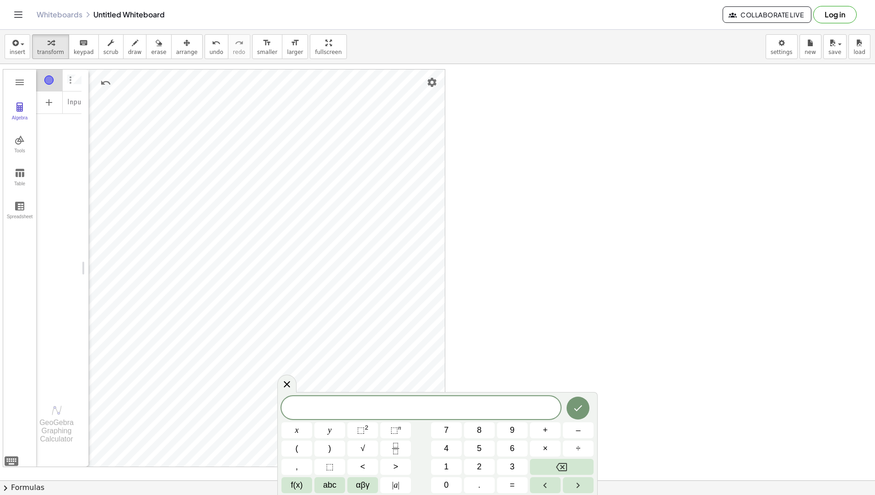
click at [74, 80] on img "Options" at bounding box center [70, 80] width 11 height 11
click at [75, 91] on li "Delete" at bounding box center [112, 97] width 95 height 15
click at [362, 465] on span "<" at bounding box center [362, 467] width 5 height 12
click at [550, 467] on button "Backspace" at bounding box center [562, 467] width 64 height 16
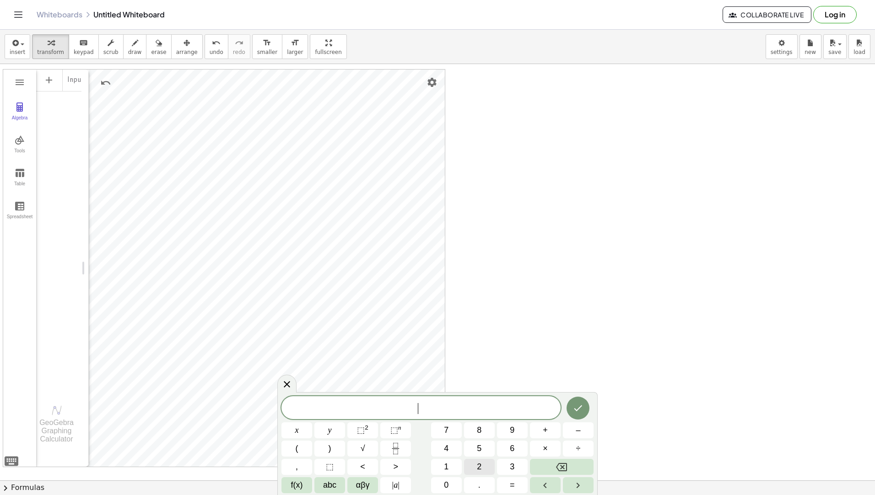
click at [479, 466] on span "2" at bounding box center [479, 467] width 5 height 12
click at [365, 467] on span "<" at bounding box center [362, 467] width 5 height 12
click at [296, 432] on span "x" at bounding box center [297, 430] width 4 height 12
click at [573, 410] on icon "Done" at bounding box center [578, 408] width 11 height 11
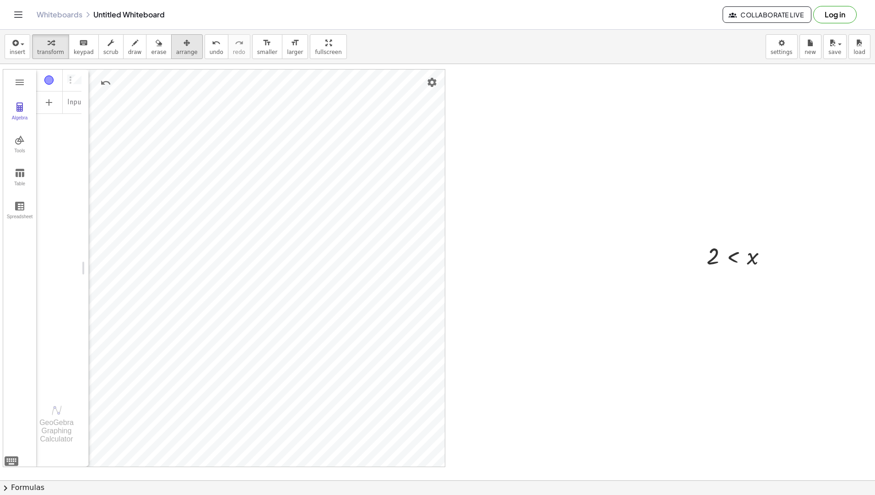
click at [171, 36] on button "arrange" at bounding box center [187, 46] width 32 height 25
drag, startPoint x: 785, startPoint y: 245, endPoint x: 770, endPoint y: 238, distance: 17.0
